Goal: Find specific page/section: Find specific page/section

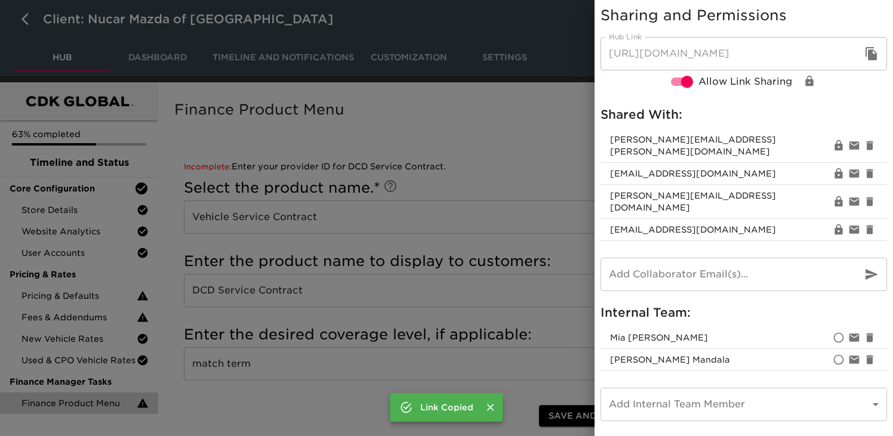
click at [361, 155] on div at bounding box center [446, 218] width 893 height 436
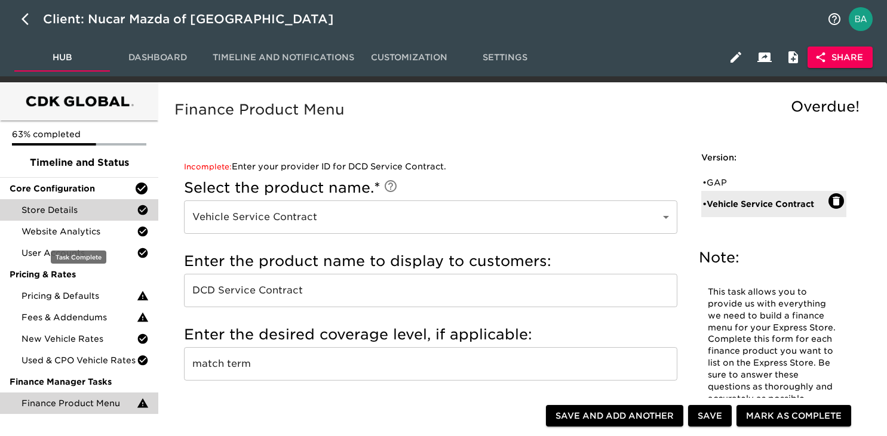
click at [69, 219] on div "Store Details" at bounding box center [79, 209] width 158 height 21
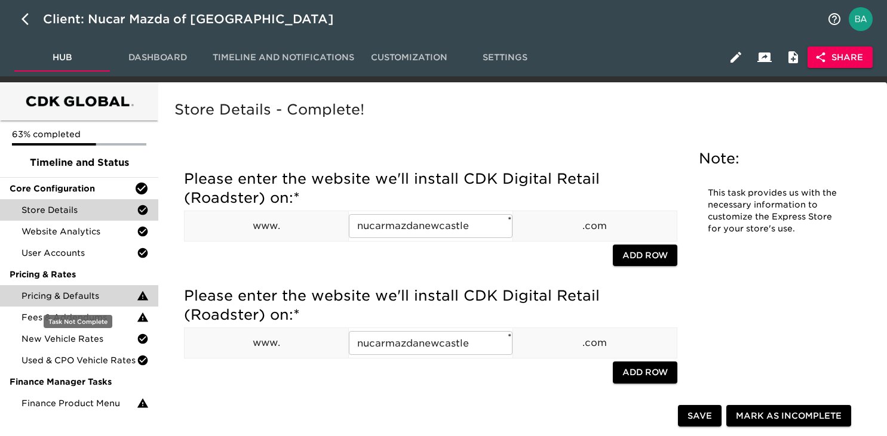
click at [59, 296] on span "Pricing & Defaults" at bounding box center [78, 296] width 115 height 12
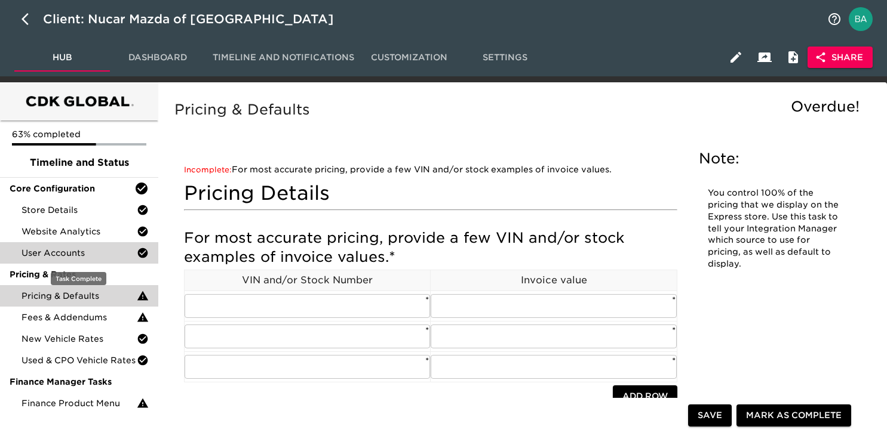
click at [65, 255] on span "User Accounts" at bounding box center [78, 253] width 115 height 12
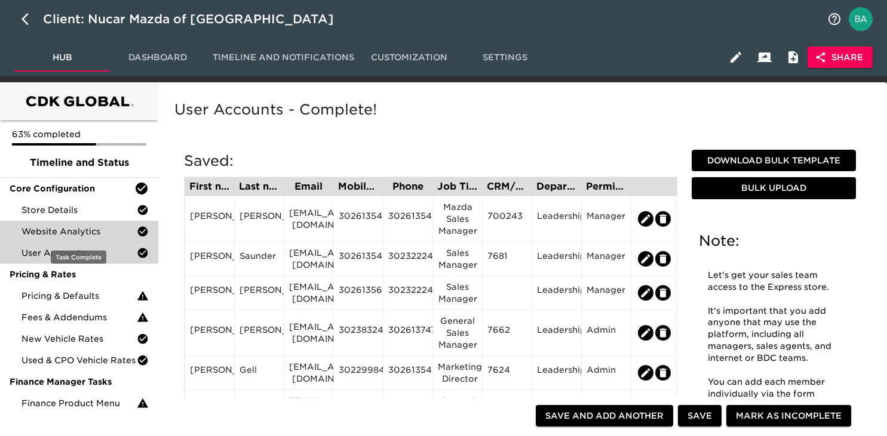
click at [85, 232] on span "Website Analytics" at bounding box center [78, 232] width 115 height 12
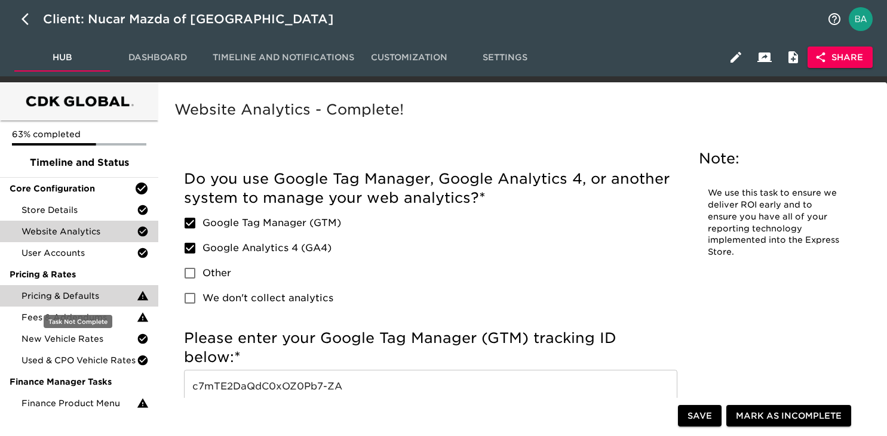
click at [60, 296] on span "Pricing & Defaults" at bounding box center [78, 296] width 115 height 12
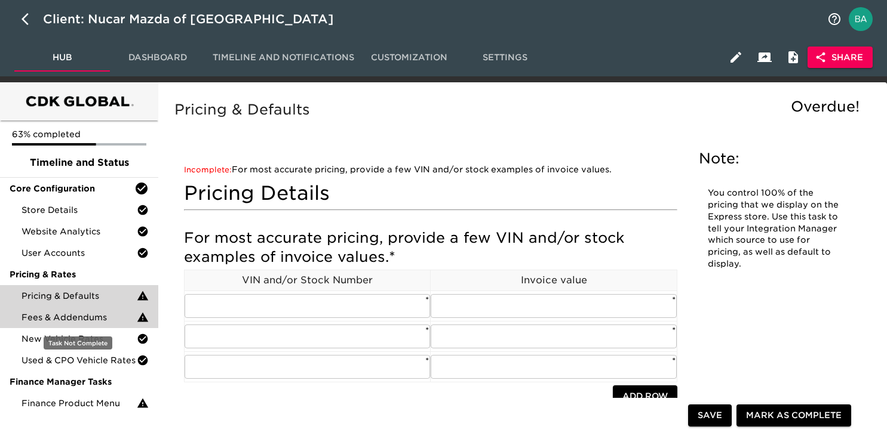
click at [68, 320] on span "Fees & Addendums" at bounding box center [78, 318] width 115 height 12
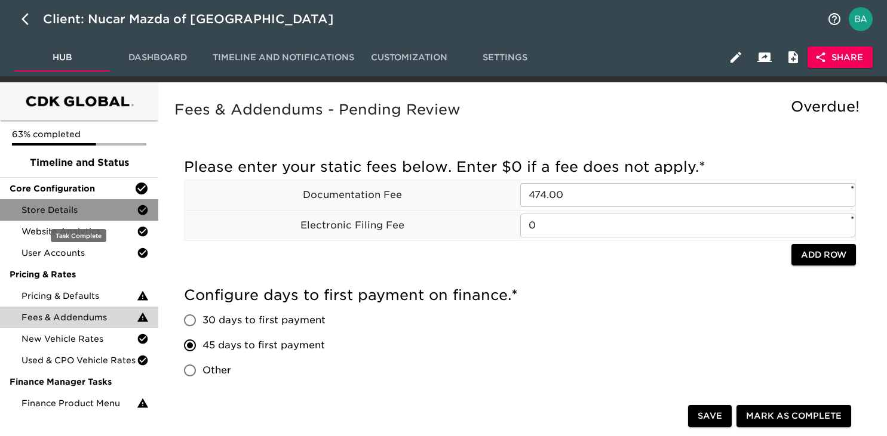
click at [73, 212] on span "Store Details" at bounding box center [78, 210] width 115 height 12
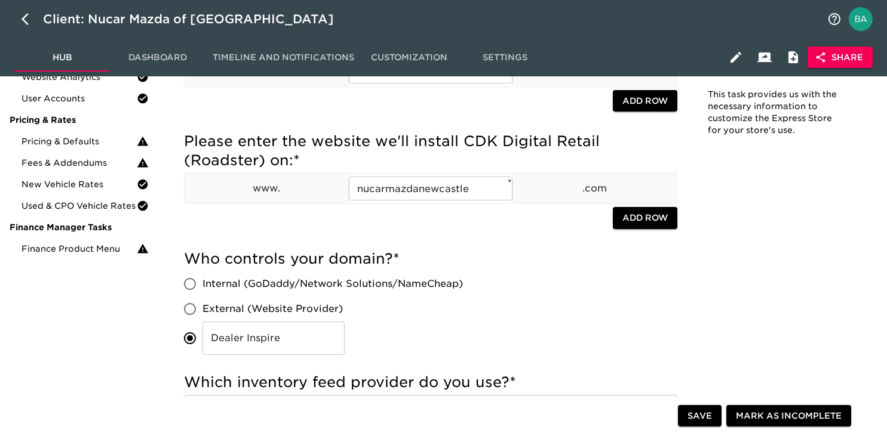
scroll to position [159, 0]
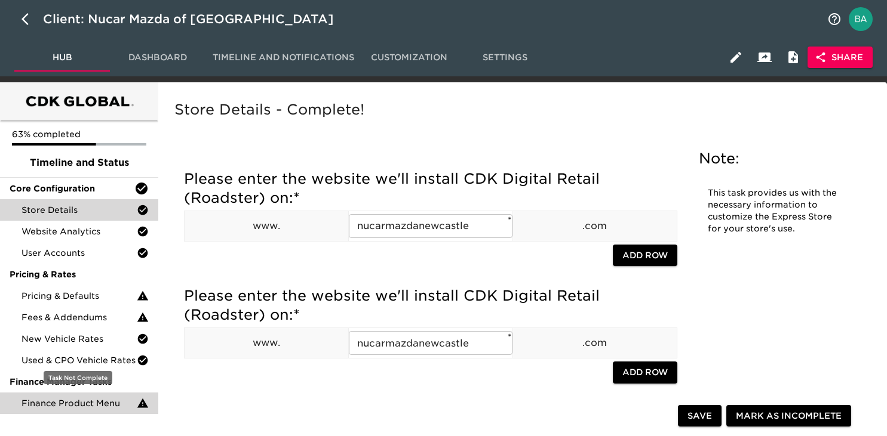
click at [60, 402] on span "Finance Product Menu" at bounding box center [78, 404] width 115 height 12
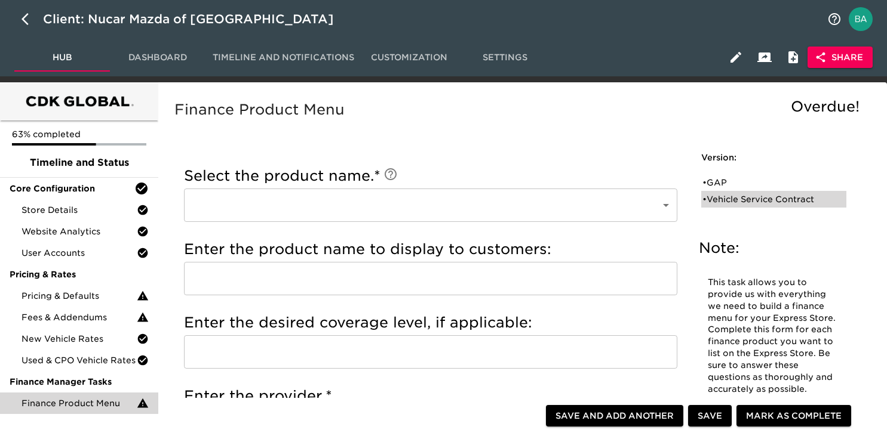
click at [732, 205] on div "• Vehicle Service Contract" at bounding box center [765, 199] width 126 height 12
type input "Vehicle Service Contract"
type input "DCD Service Contract"
type input "match term"
type input "DCD Service Contract"
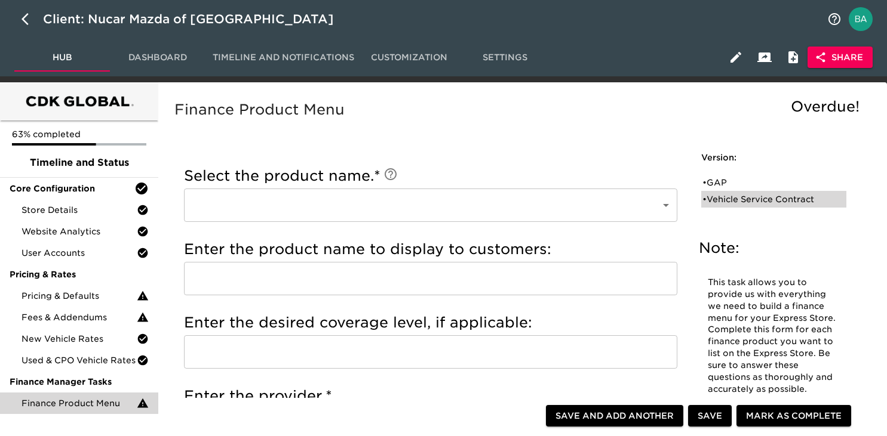
checkbox input "true"
radio input "true"
type input "2000.00"
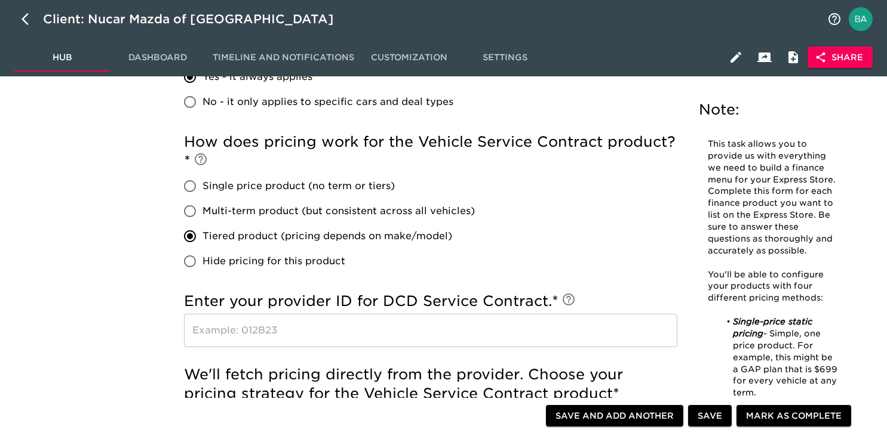
scroll to position [654, 0]
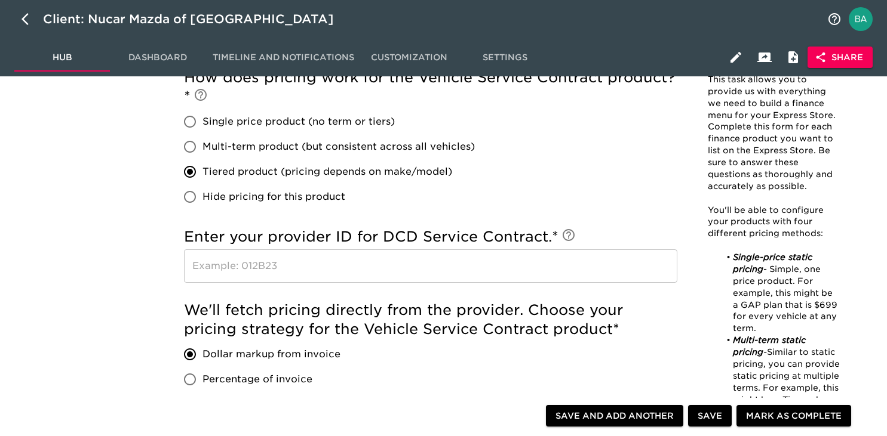
click at [322, 272] on input "text" at bounding box center [430, 266] width 493 height 33
paste input "95136"
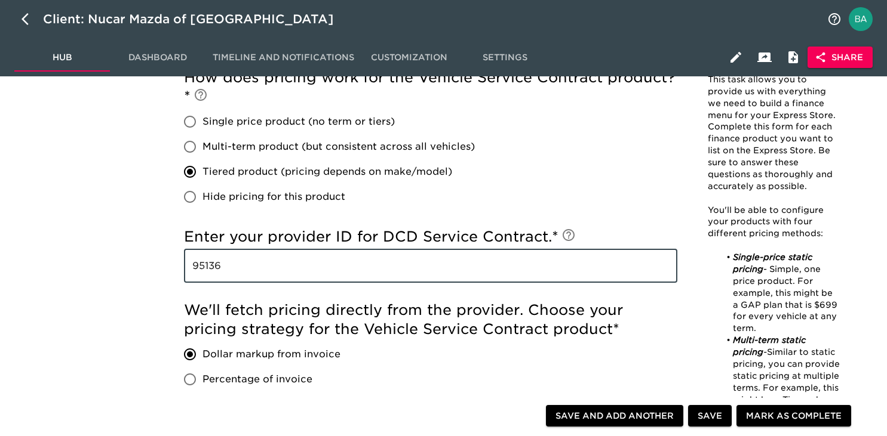
type input "95136"
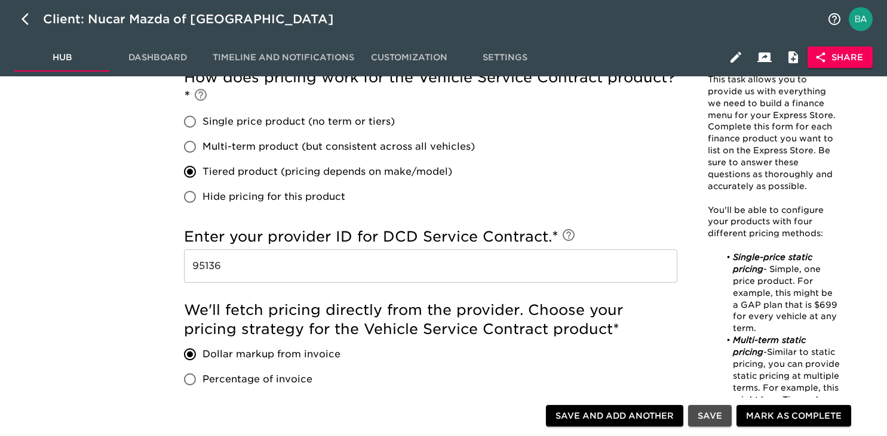
click at [704, 420] on span "Save" at bounding box center [709, 416] width 24 height 15
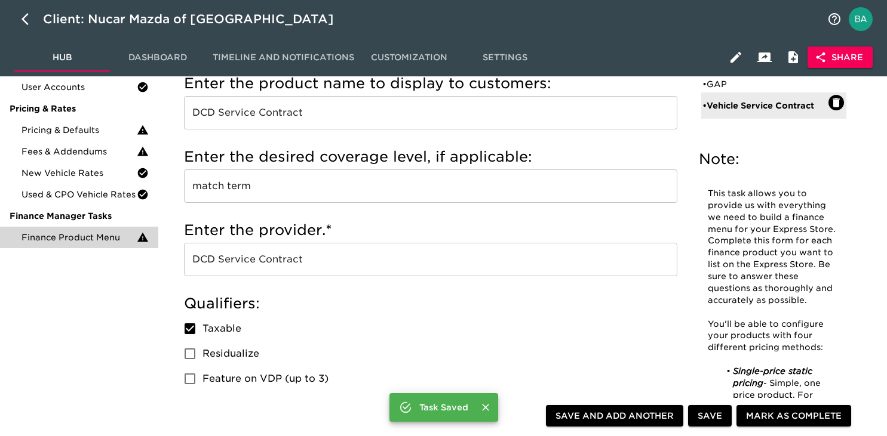
scroll to position [0, 0]
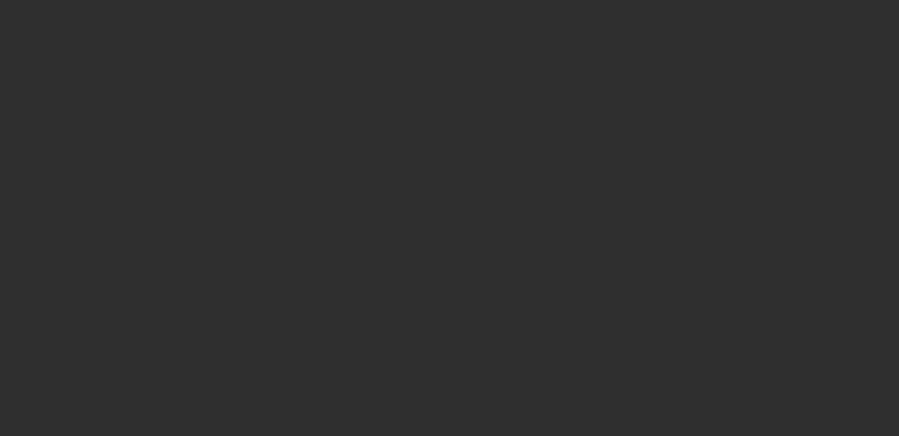
select select "10"
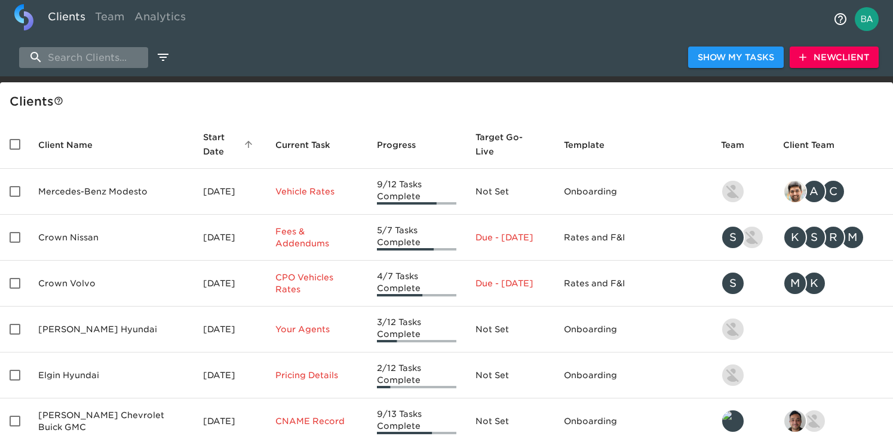
click at [104, 62] on input "search" at bounding box center [83, 57] width 129 height 21
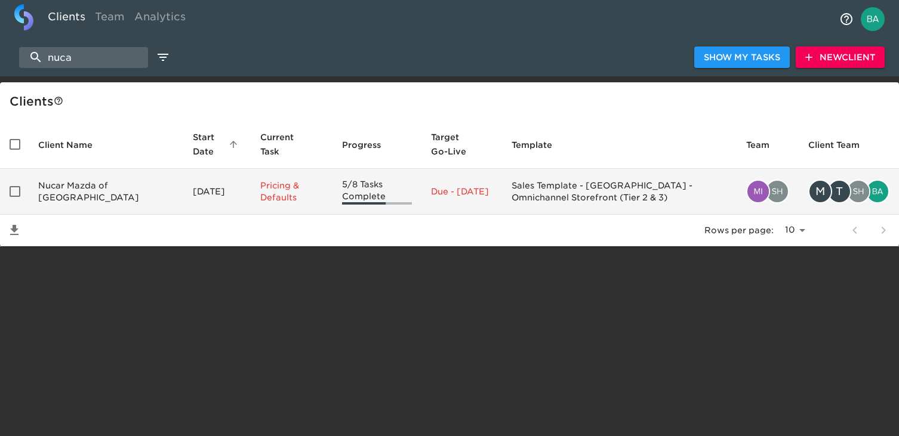
type input "nuca"
click at [87, 192] on td "Nucar Mazda of [GEOGRAPHIC_DATA]" at bounding box center [106, 192] width 155 height 46
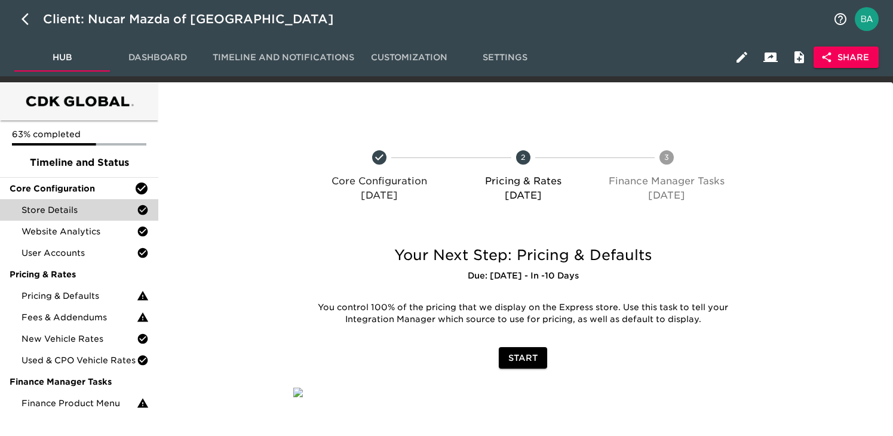
click at [81, 210] on span "Store Details" at bounding box center [78, 210] width 115 height 12
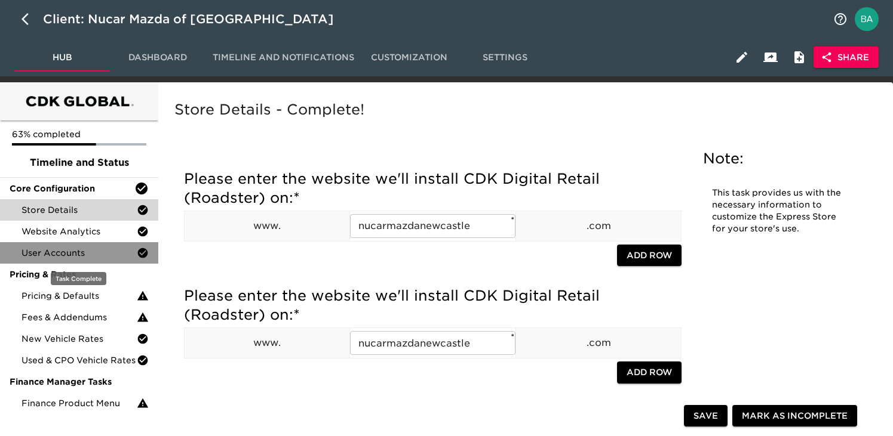
click at [57, 254] on span "User Accounts" at bounding box center [78, 253] width 115 height 12
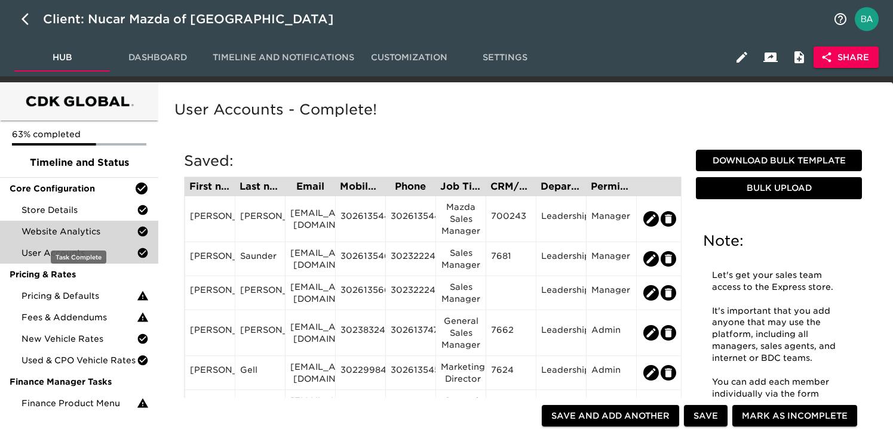
click at [56, 232] on span "Website Analytics" at bounding box center [78, 232] width 115 height 12
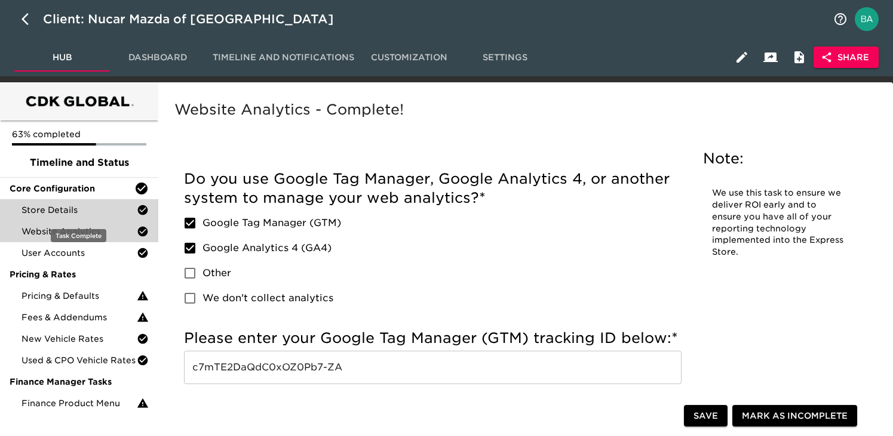
click at [89, 207] on span "Store Details" at bounding box center [78, 210] width 115 height 12
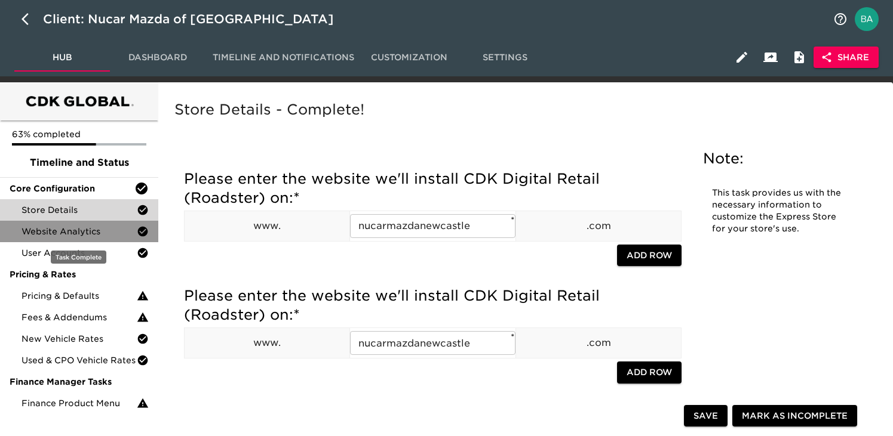
click at [87, 236] on span "Website Analytics" at bounding box center [78, 232] width 115 height 12
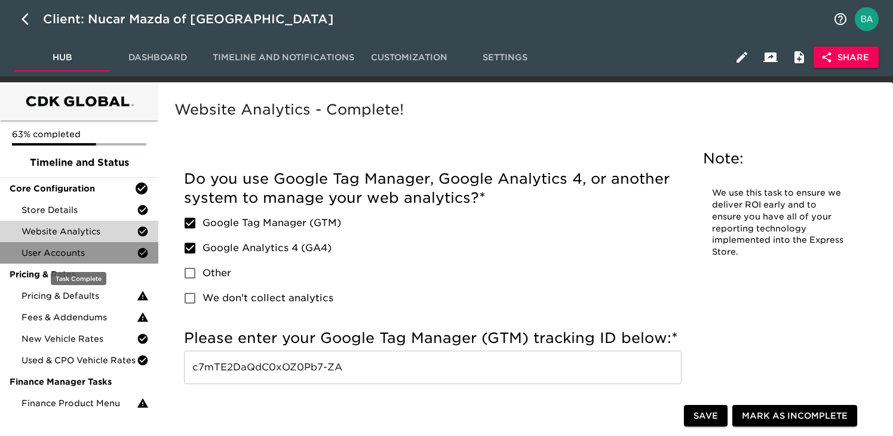
click at [73, 263] on div "User Accounts" at bounding box center [79, 252] width 158 height 21
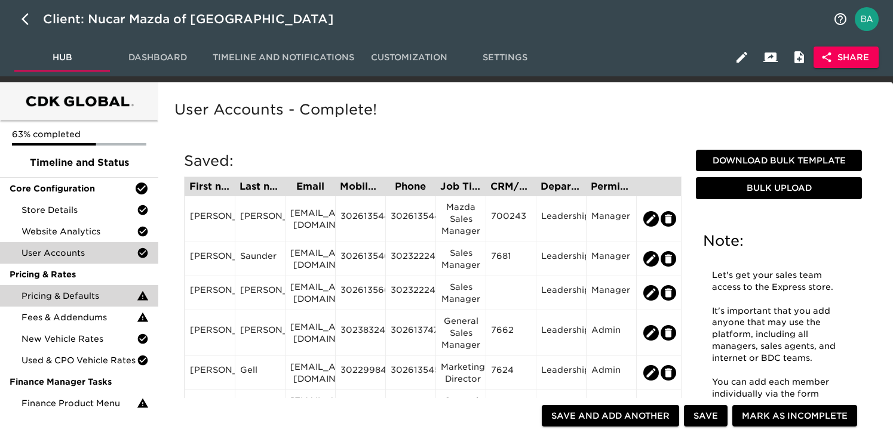
click at [59, 293] on span "Pricing & Defaults" at bounding box center [78, 296] width 115 height 12
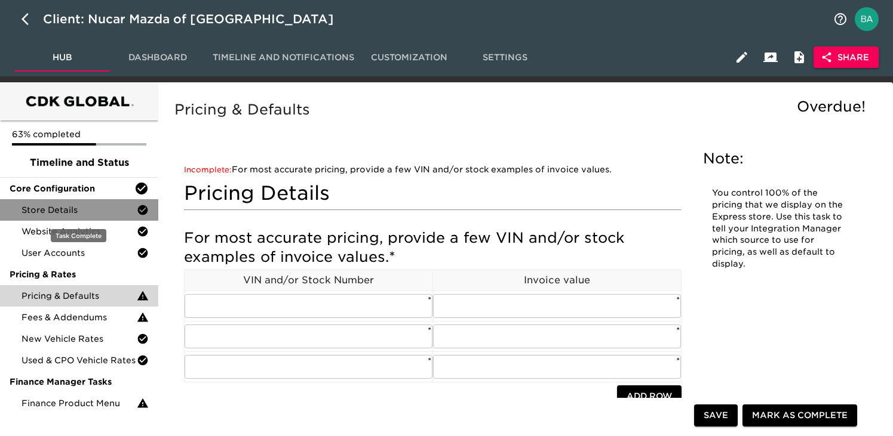
click at [69, 213] on span "Store Details" at bounding box center [78, 210] width 115 height 12
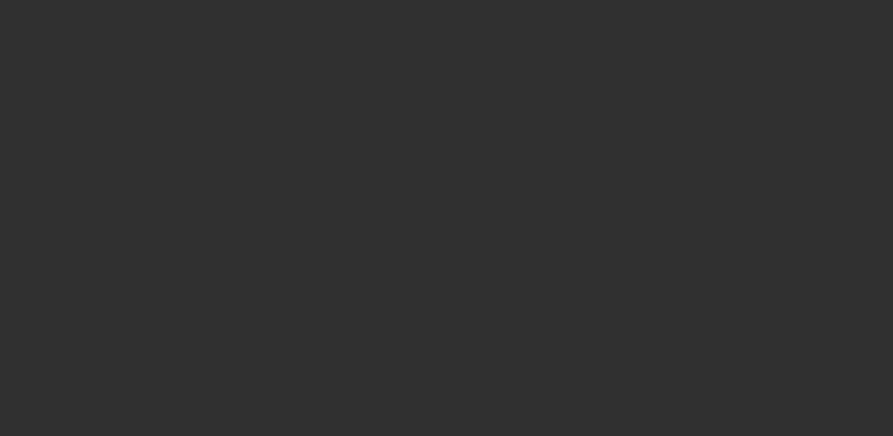
select select "10"
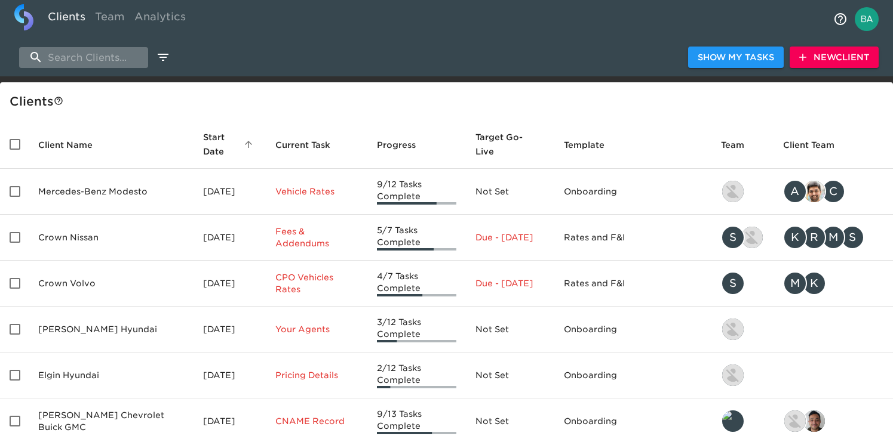
click at [77, 63] on input "search" at bounding box center [83, 57] width 129 height 21
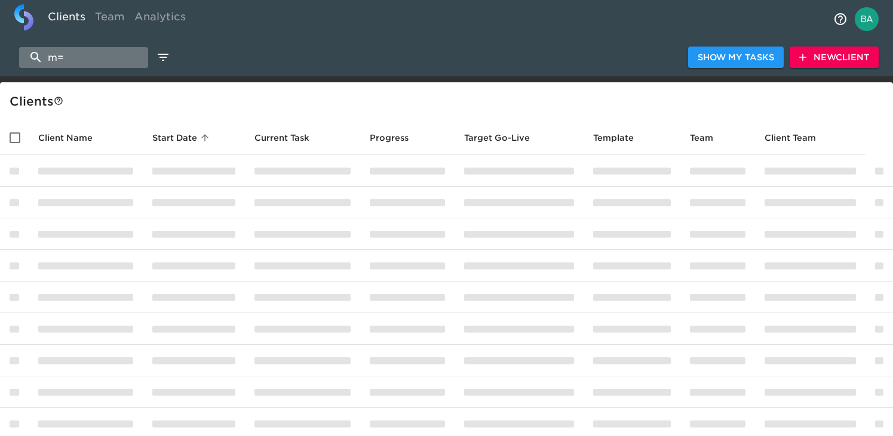
type input "m"
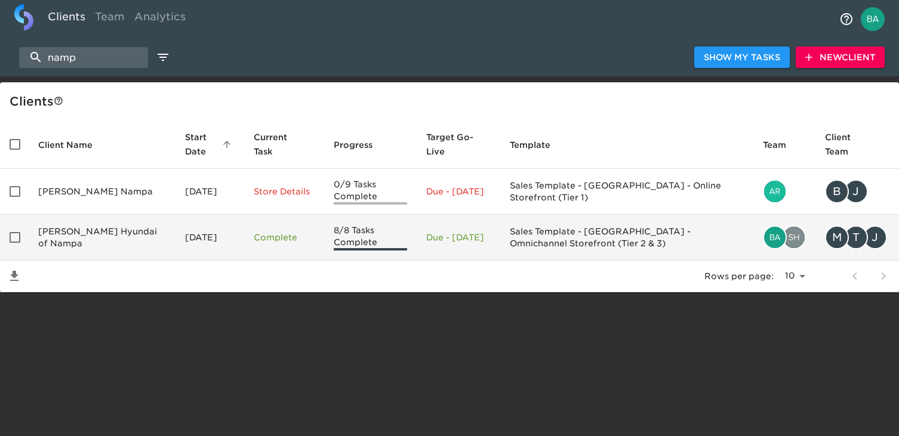
type input "namp"
click at [82, 232] on td "Kendall Hyundai of Nampa" at bounding box center [102, 238] width 147 height 46
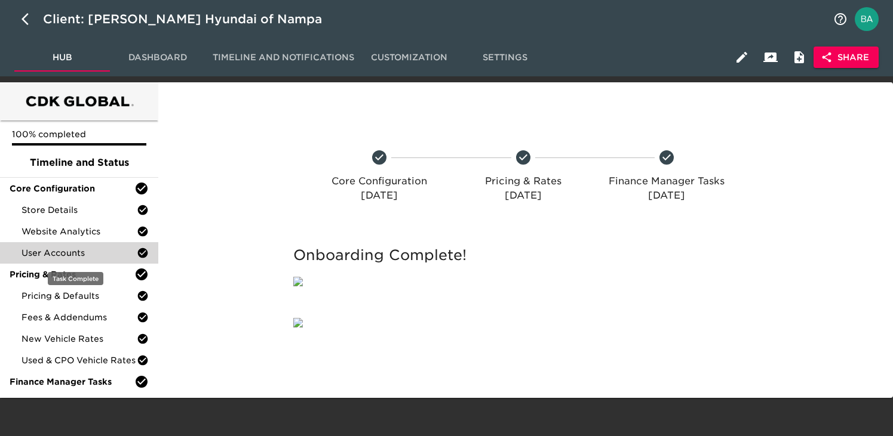
click at [71, 251] on span "User Accounts" at bounding box center [78, 253] width 115 height 12
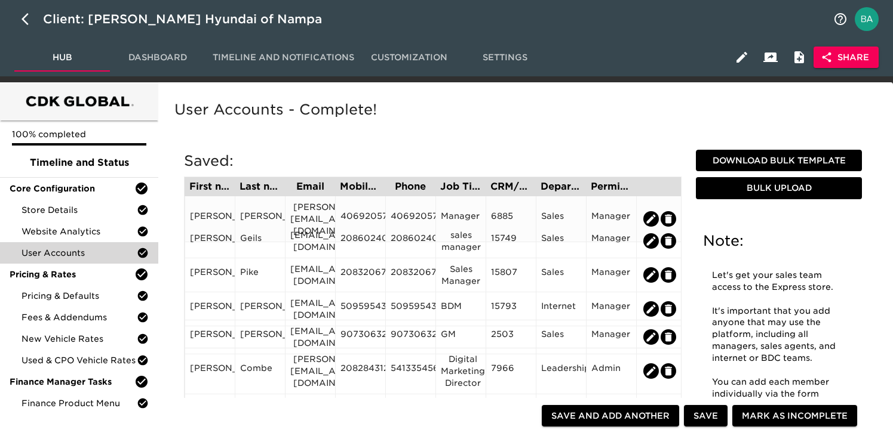
click at [313, 210] on div "tolson@kendallauto.com" at bounding box center [310, 219] width 40 height 36
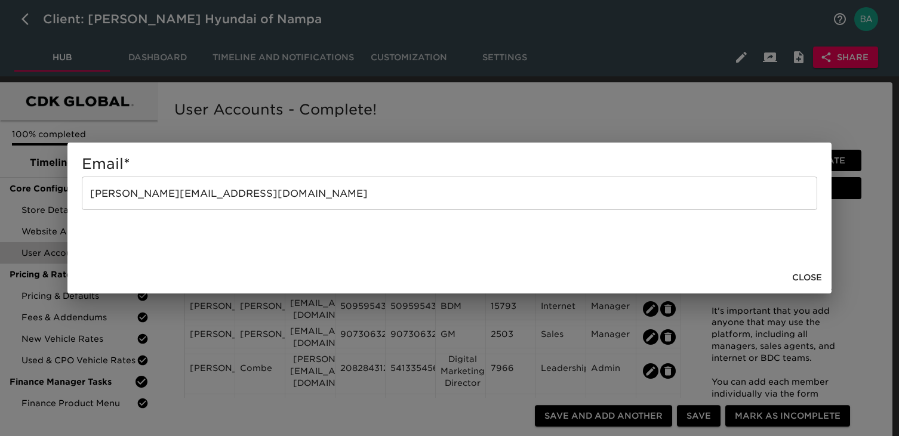
click at [463, 125] on div "Email * tolson@kendallauto.com ​ Close" at bounding box center [449, 218] width 899 height 436
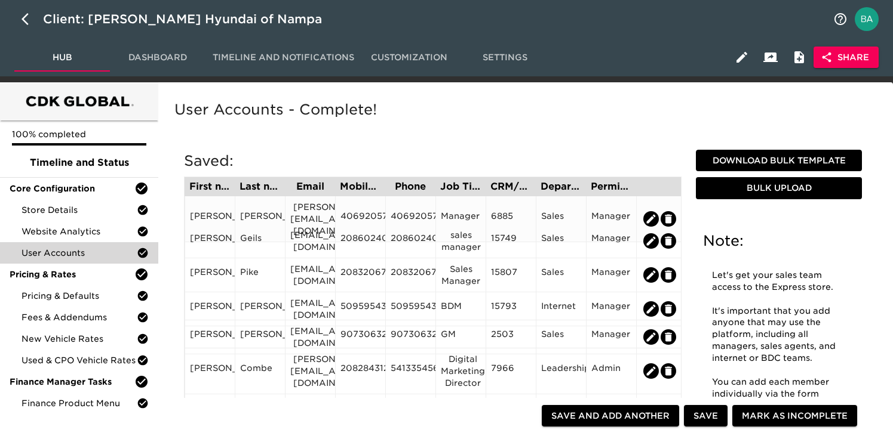
click at [364, 210] on div "4069205768" at bounding box center [360, 219] width 40 height 18
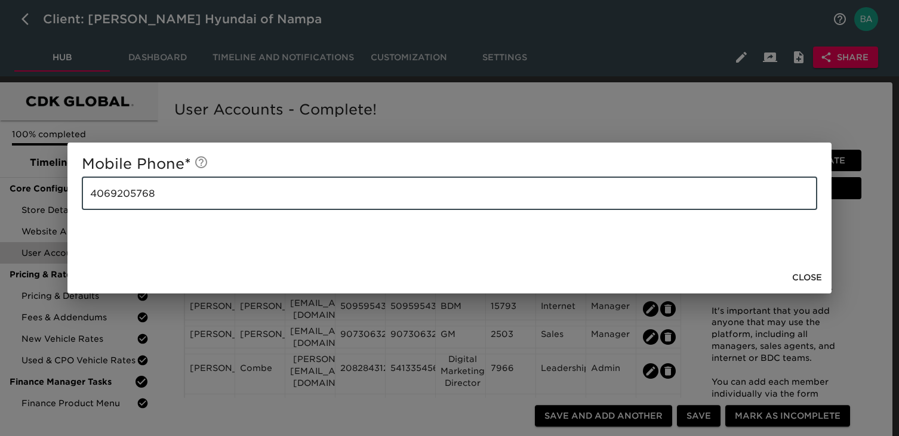
click at [113, 198] on input "4069205768" at bounding box center [450, 193] width 736 height 33
click at [744, 100] on div "Mobile Phone * 4069205768 ​ Close" at bounding box center [449, 218] width 899 height 436
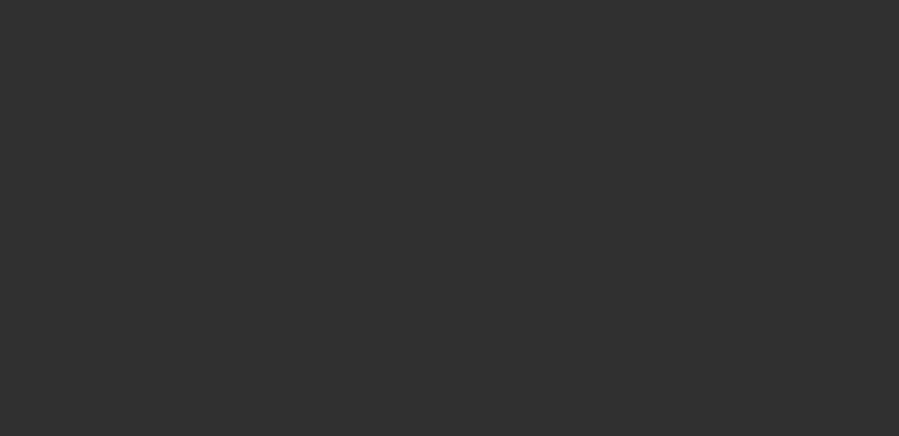
select select "10"
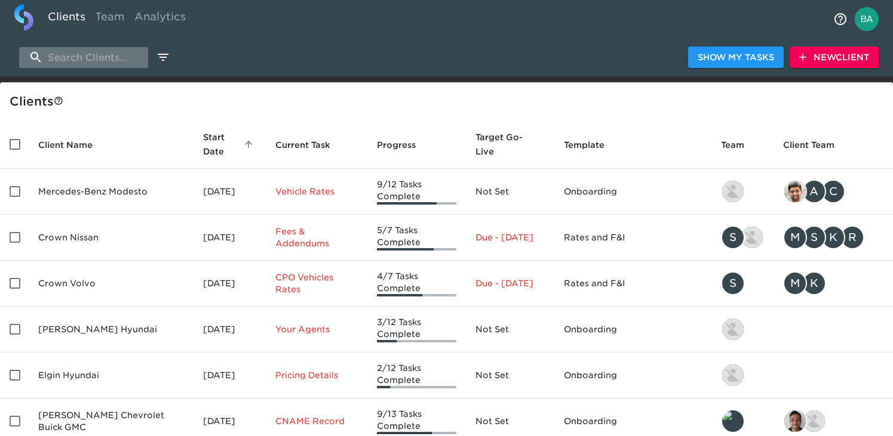
click at [81, 53] on input "search" at bounding box center [83, 57] width 129 height 21
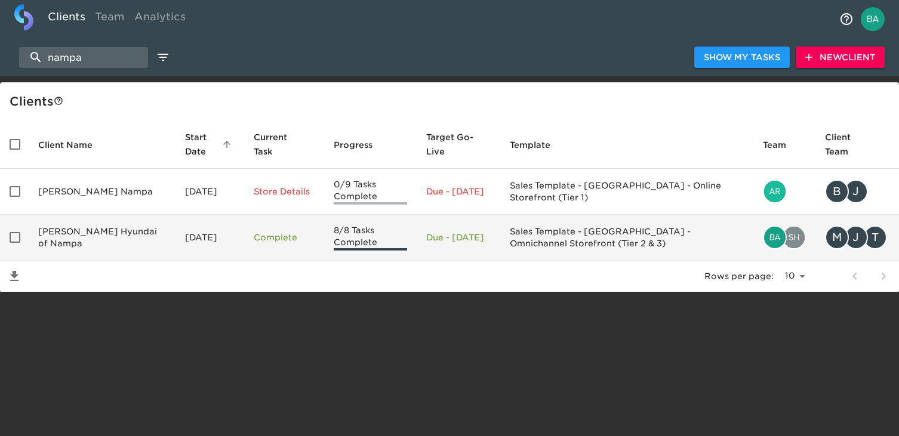
type input "nampa"
click at [96, 231] on td "[PERSON_NAME] Hyundai of Nampa" at bounding box center [102, 238] width 147 height 46
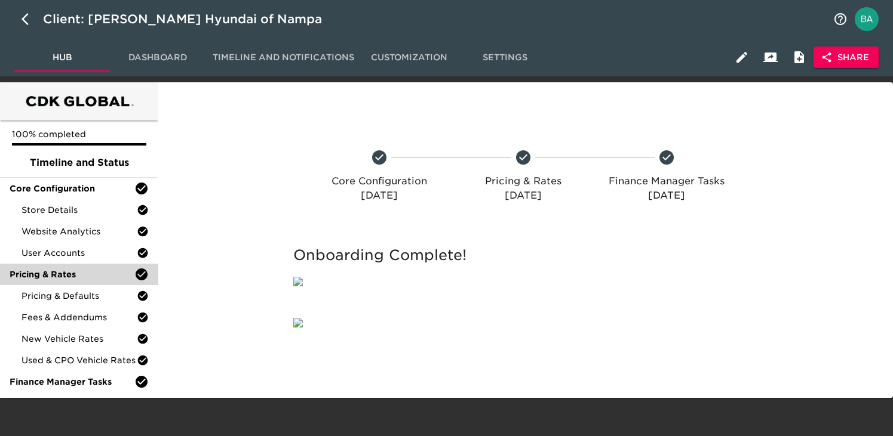
scroll to position [48, 0]
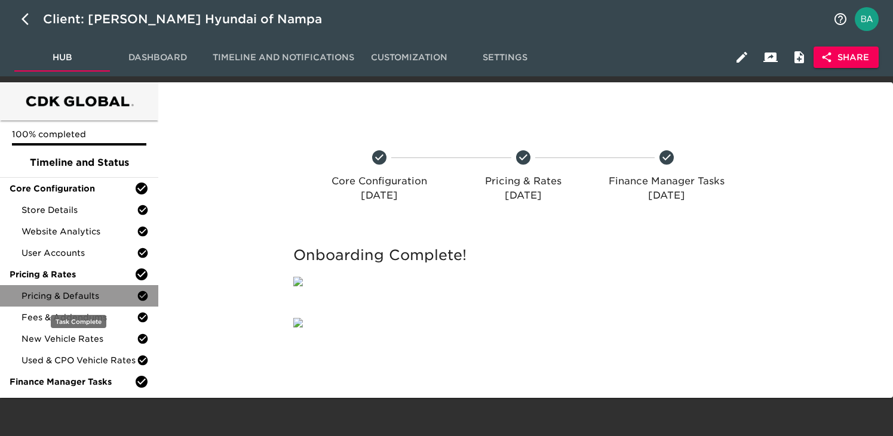
click at [75, 290] on span "Pricing & Defaults" at bounding box center [78, 296] width 115 height 12
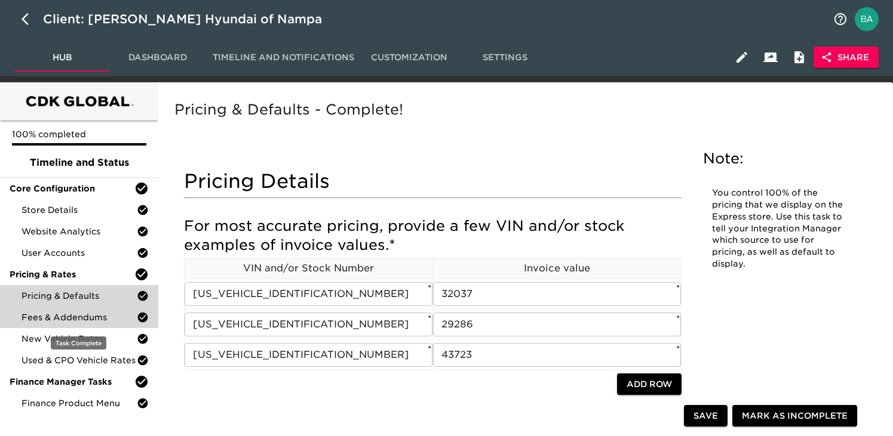
click at [59, 313] on span "Fees & Addendums" at bounding box center [78, 318] width 115 height 12
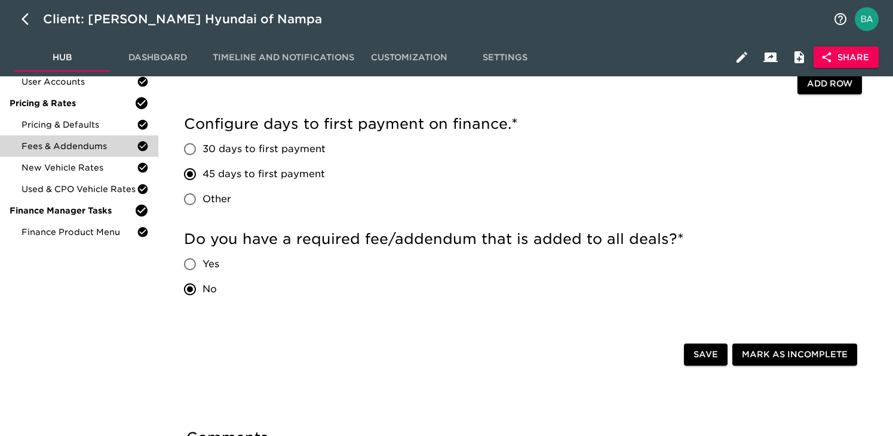
scroll to position [191, 0]
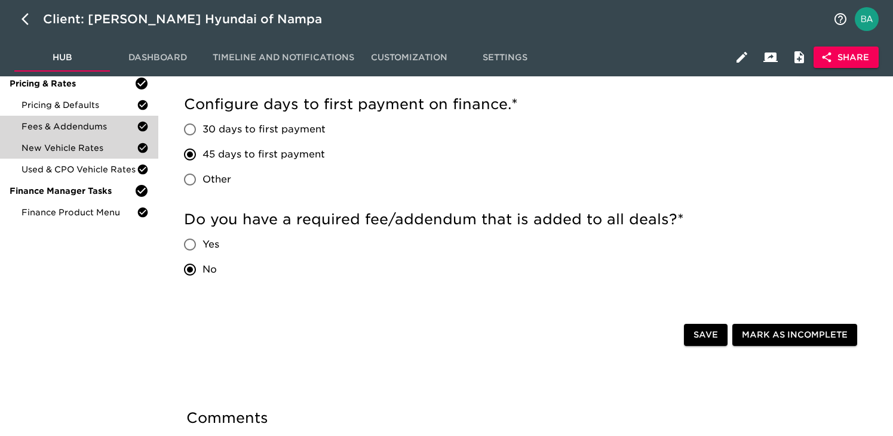
click at [76, 151] on span "New Vehicle Rates" at bounding box center [78, 148] width 115 height 12
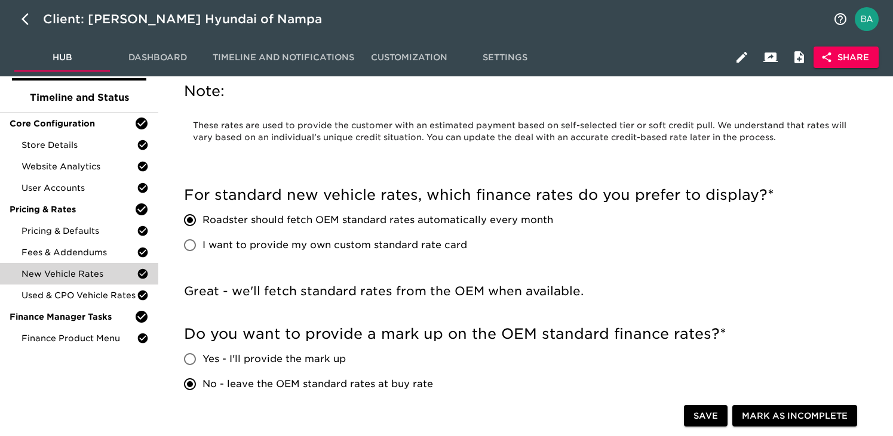
scroll to position [73, 0]
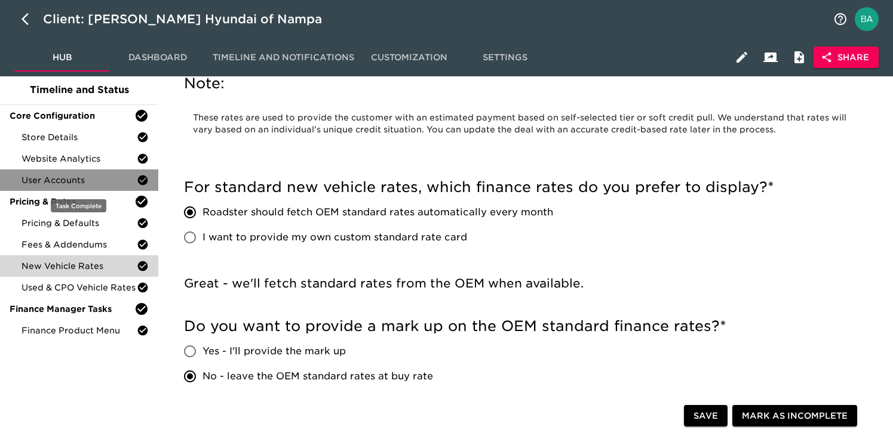
click at [73, 173] on div "User Accounts" at bounding box center [79, 180] width 158 height 21
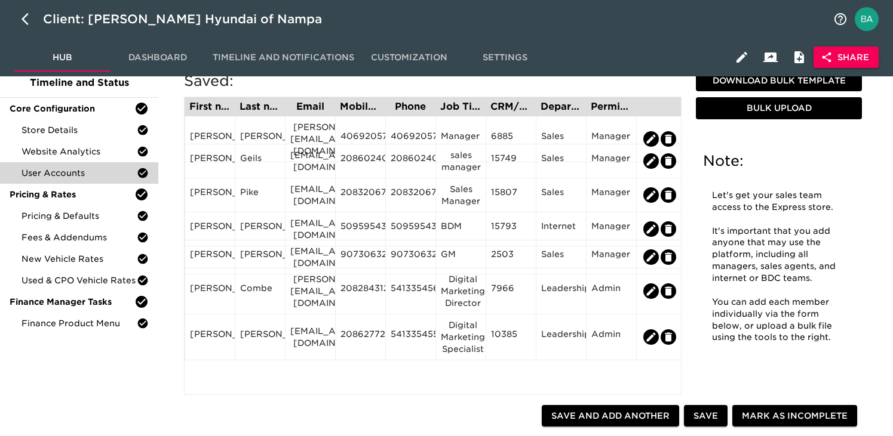
scroll to position [69, 0]
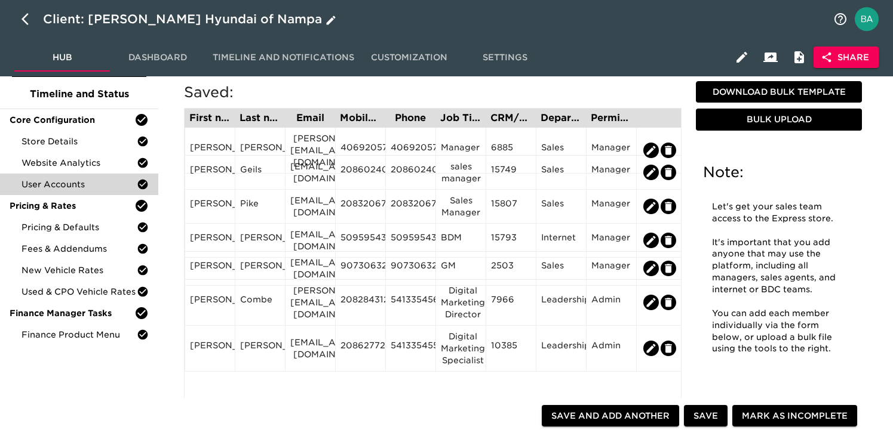
click at [168, 20] on div "Client: Kendall Hyundai of Nampa" at bounding box center [191, 19] width 296 height 19
click at [168, 20] on input "[PERSON_NAME] Hyundai of Nampa" at bounding box center [434, 19] width 783 height 19
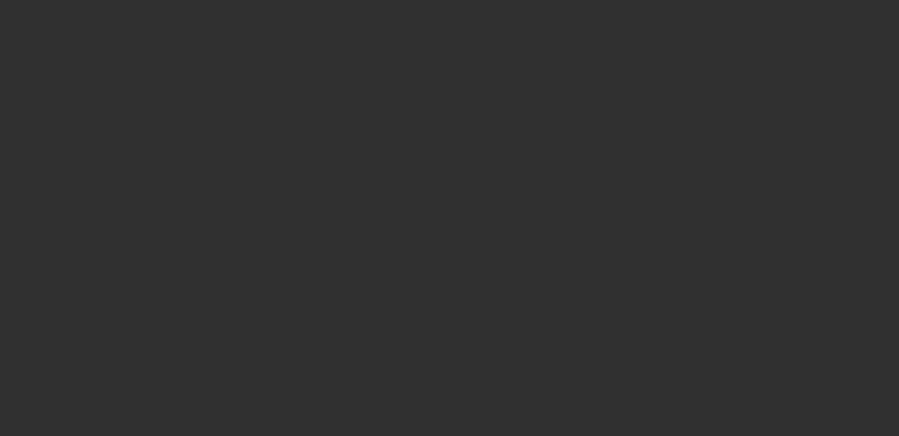
select select "10"
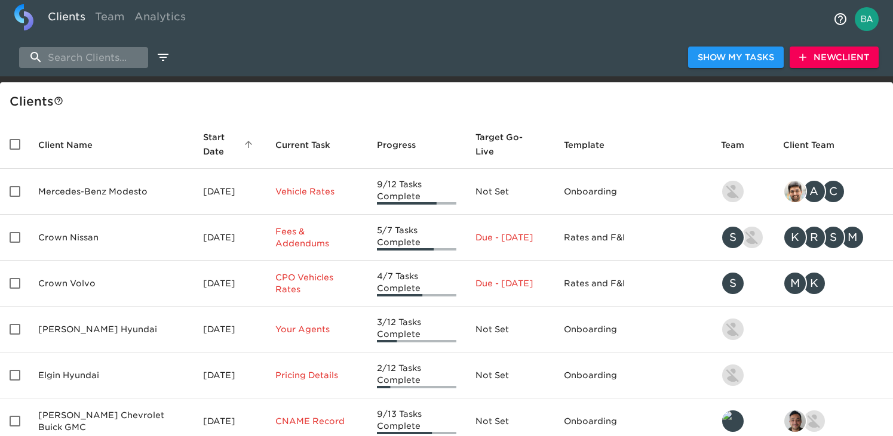
click at [64, 60] on input "search" at bounding box center [83, 57] width 129 height 21
type input "n"
click at [84, 60] on input "search" at bounding box center [83, 57] width 129 height 21
click at [81, 57] on input "search" at bounding box center [83, 57] width 129 height 21
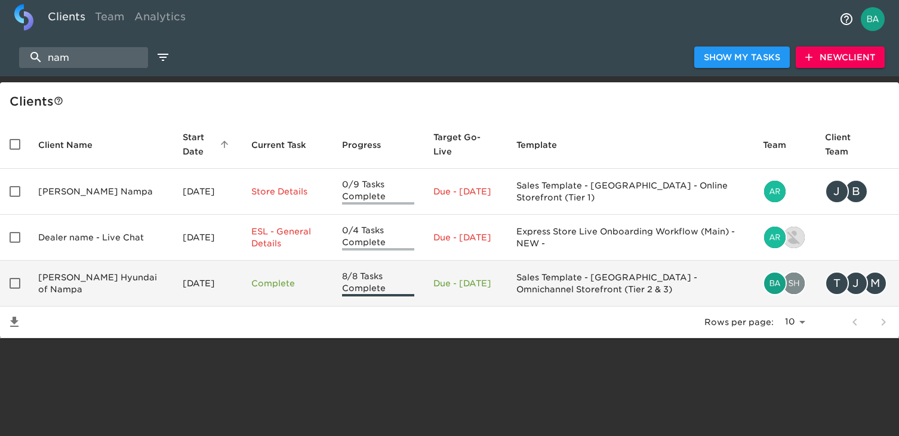
type input "nam"
click at [78, 284] on td "[PERSON_NAME] Hyundai of Nampa" at bounding box center [101, 284] width 144 height 46
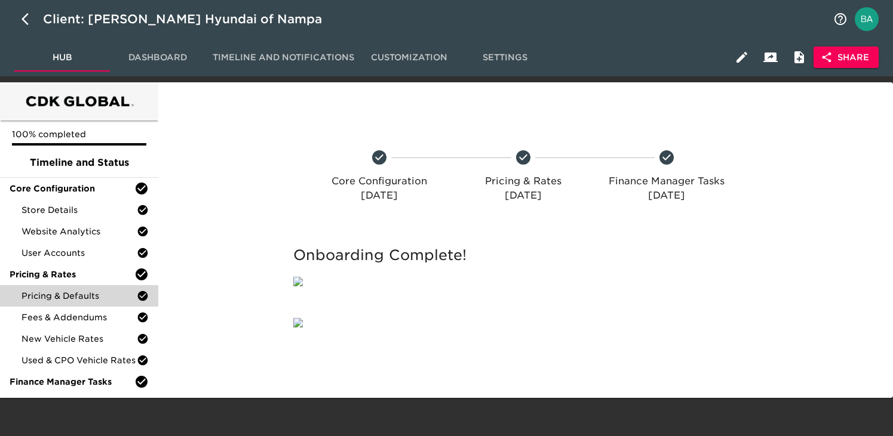
scroll to position [51, 0]
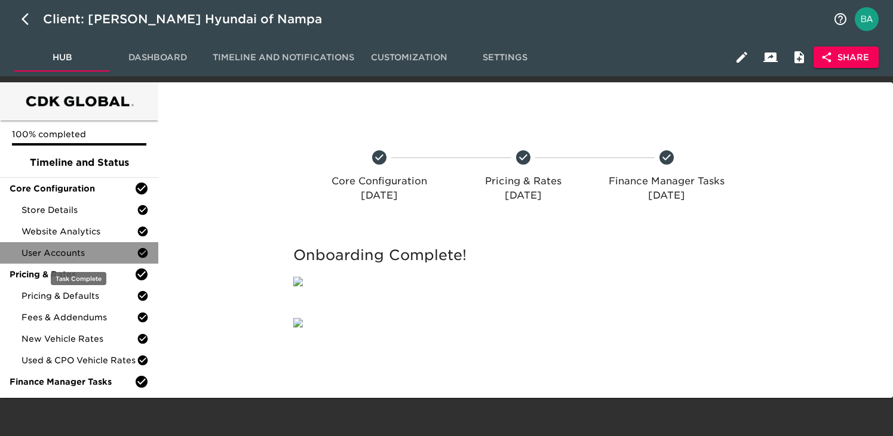
click at [54, 247] on span "User Accounts" at bounding box center [78, 253] width 115 height 12
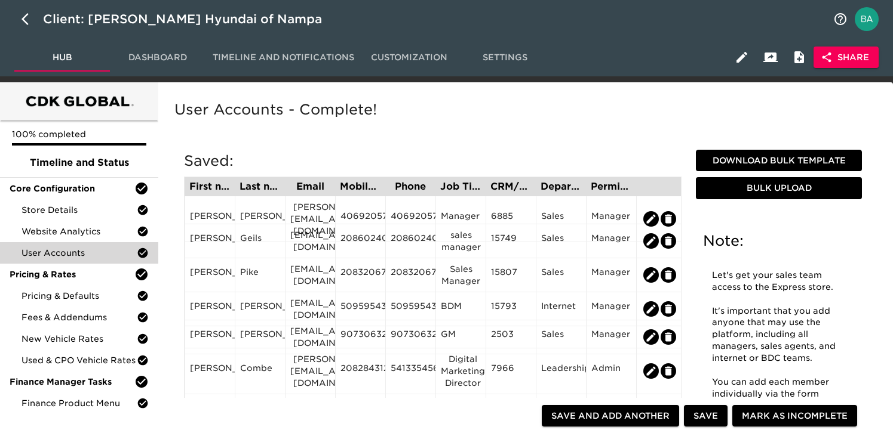
click at [156, 44] on button "Dashboard" at bounding box center [158, 57] width 96 height 29
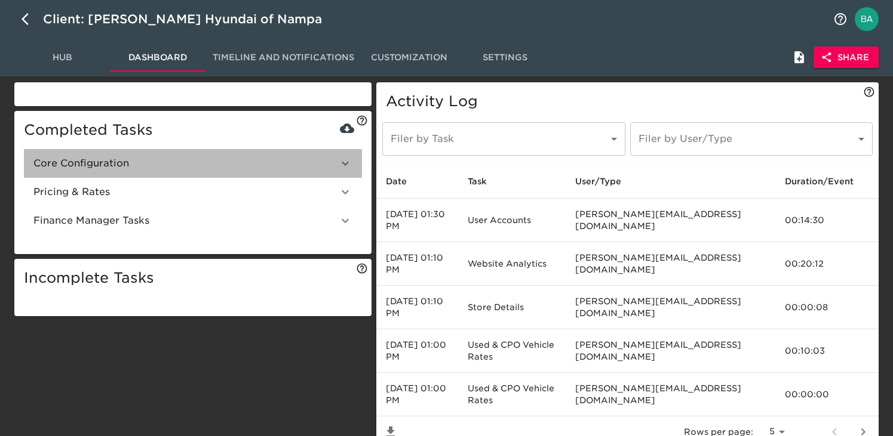
click at [66, 165] on span "Core Configuration" at bounding box center [185, 163] width 304 height 14
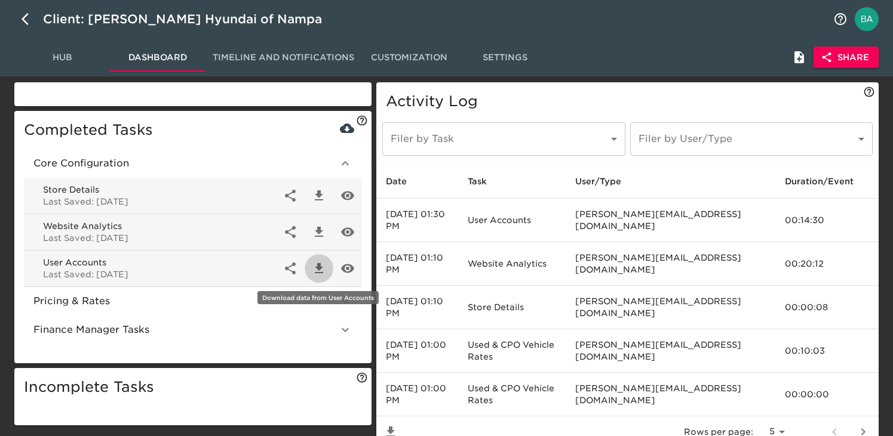
click at [320, 272] on icon "button" at bounding box center [319, 268] width 8 height 10
